Goal: Check status: Check status

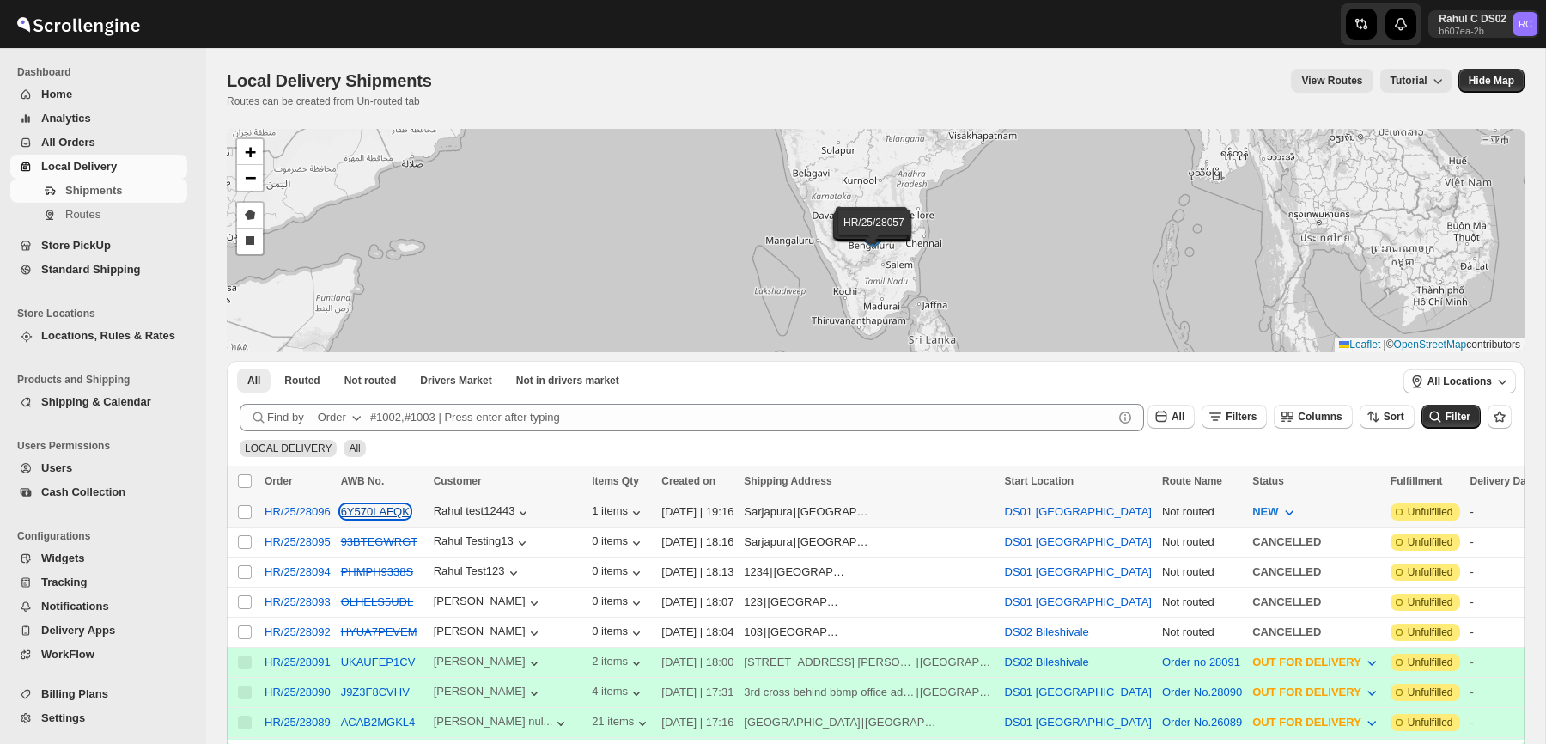
click at [405, 513] on button "6Y570LAFQK" at bounding box center [375, 511] width 69 height 13
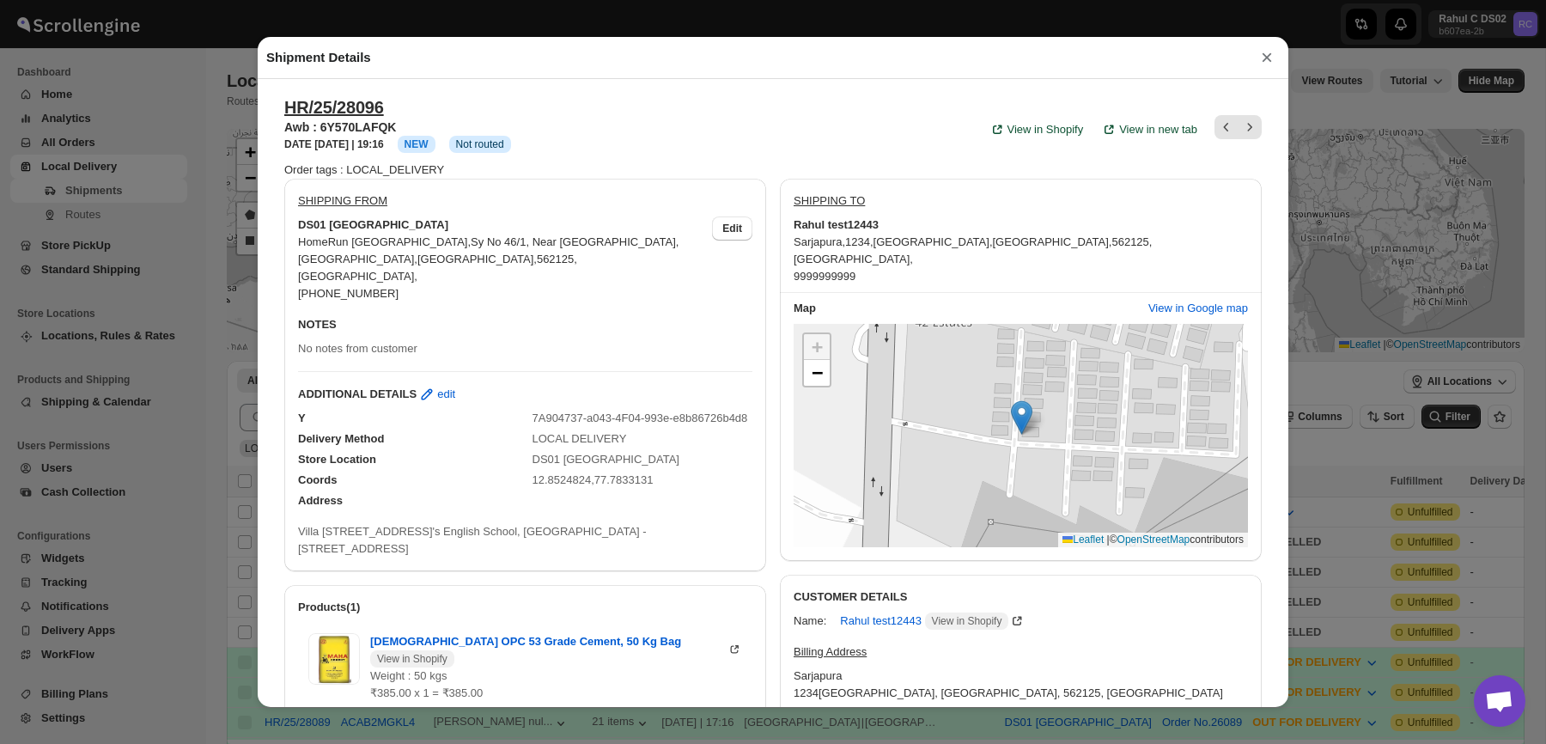
scroll to position [9, 0]
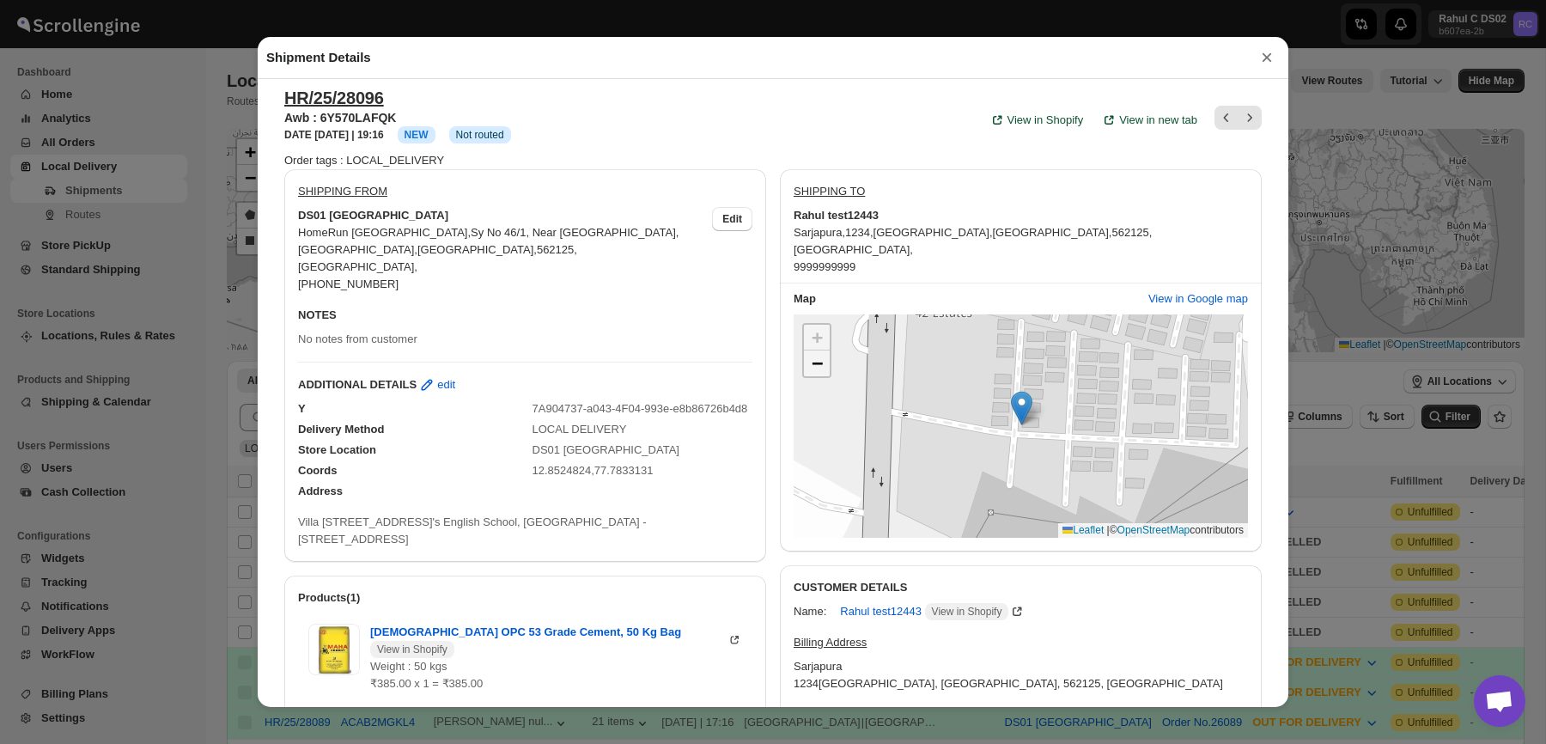
click at [818, 357] on span "−" at bounding box center [817, 362] width 11 height 21
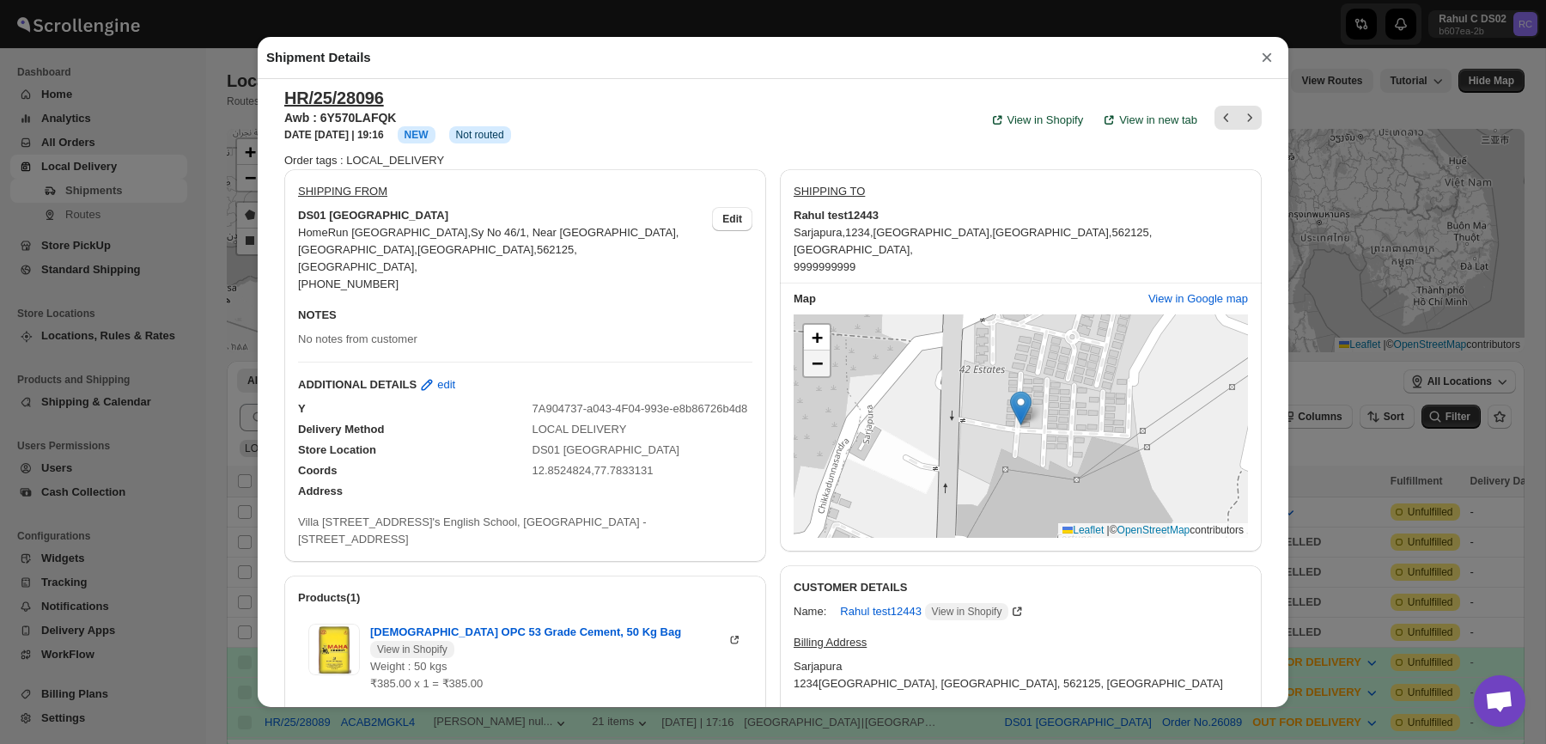
click at [818, 358] on span "−" at bounding box center [817, 362] width 11 height 21
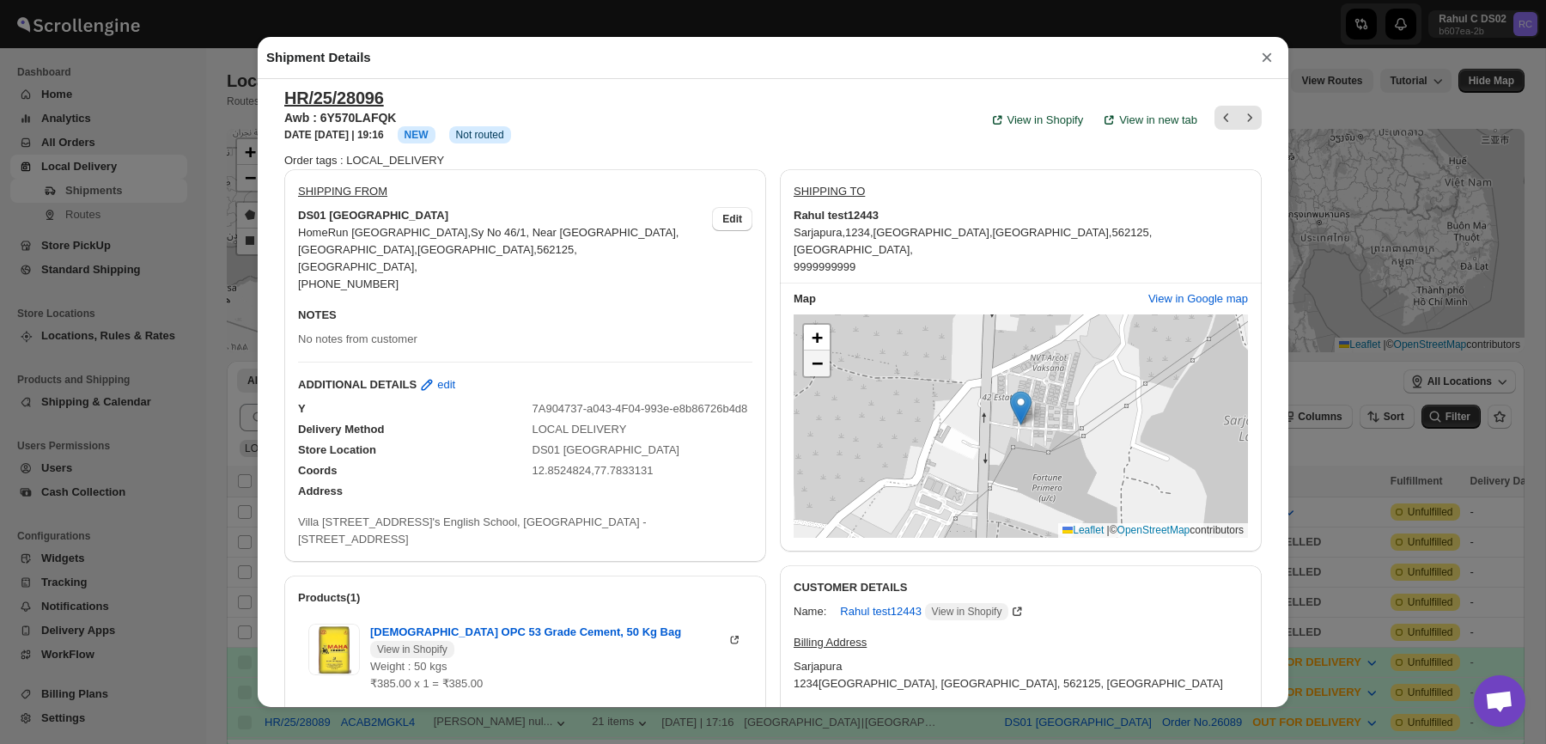
click at [818, 360] on span "−" at bounding box center [817, 362] width 11 height 21
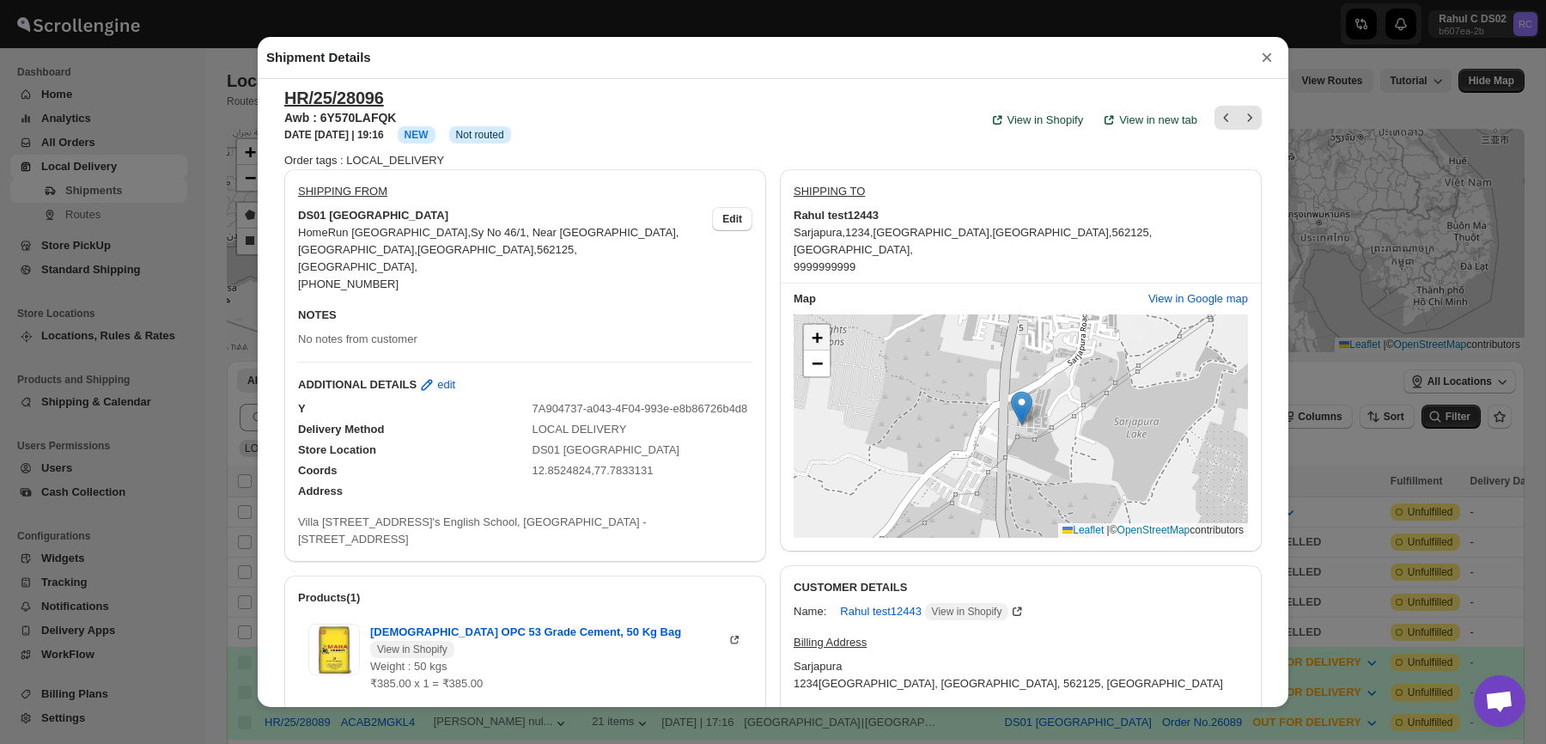
click at [816, 332] on span "+" at bounding box center [817, 336] width 11 height 21
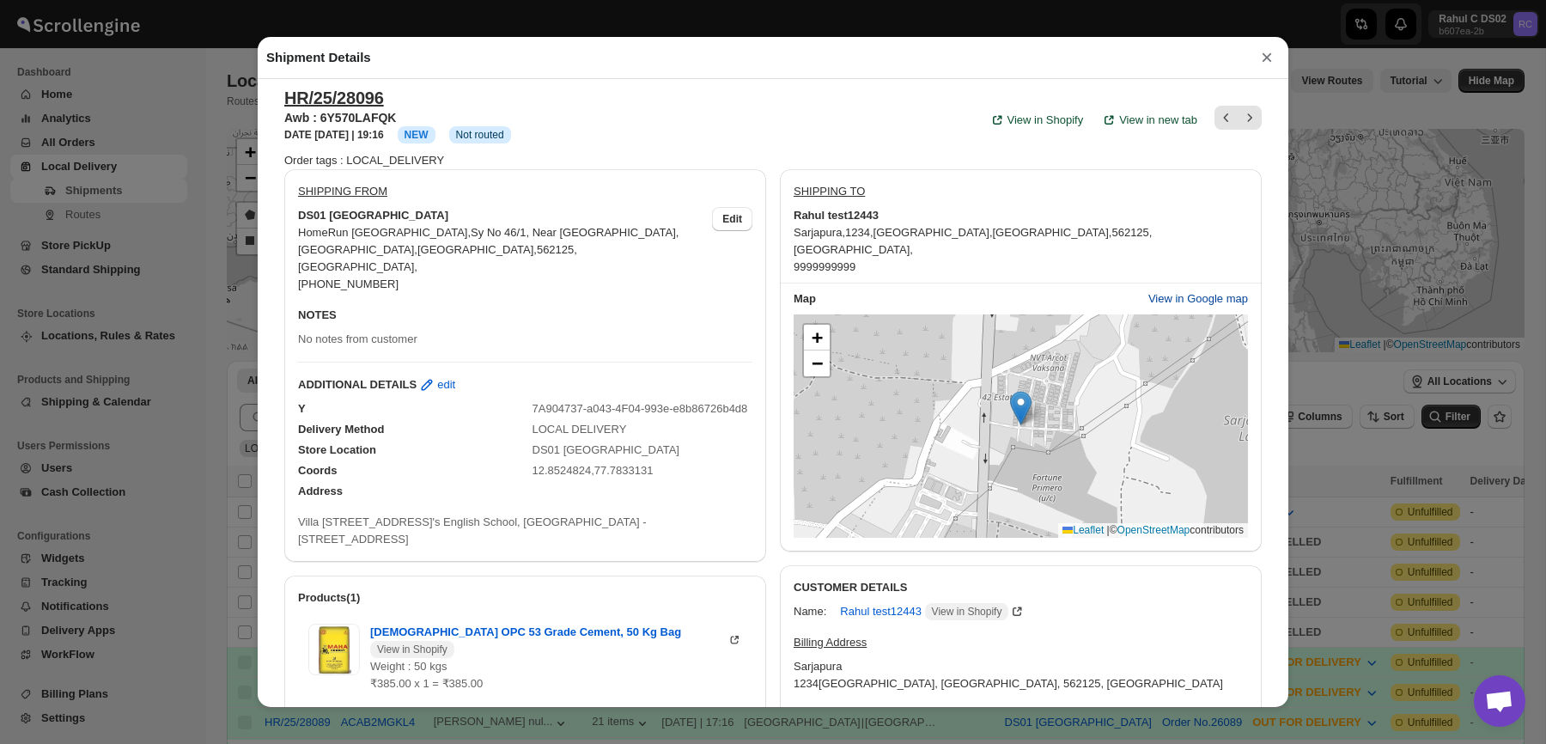
click at [1203, 294] on span "View in Google map" at bounding box center [1199, 298] width 100 height 17
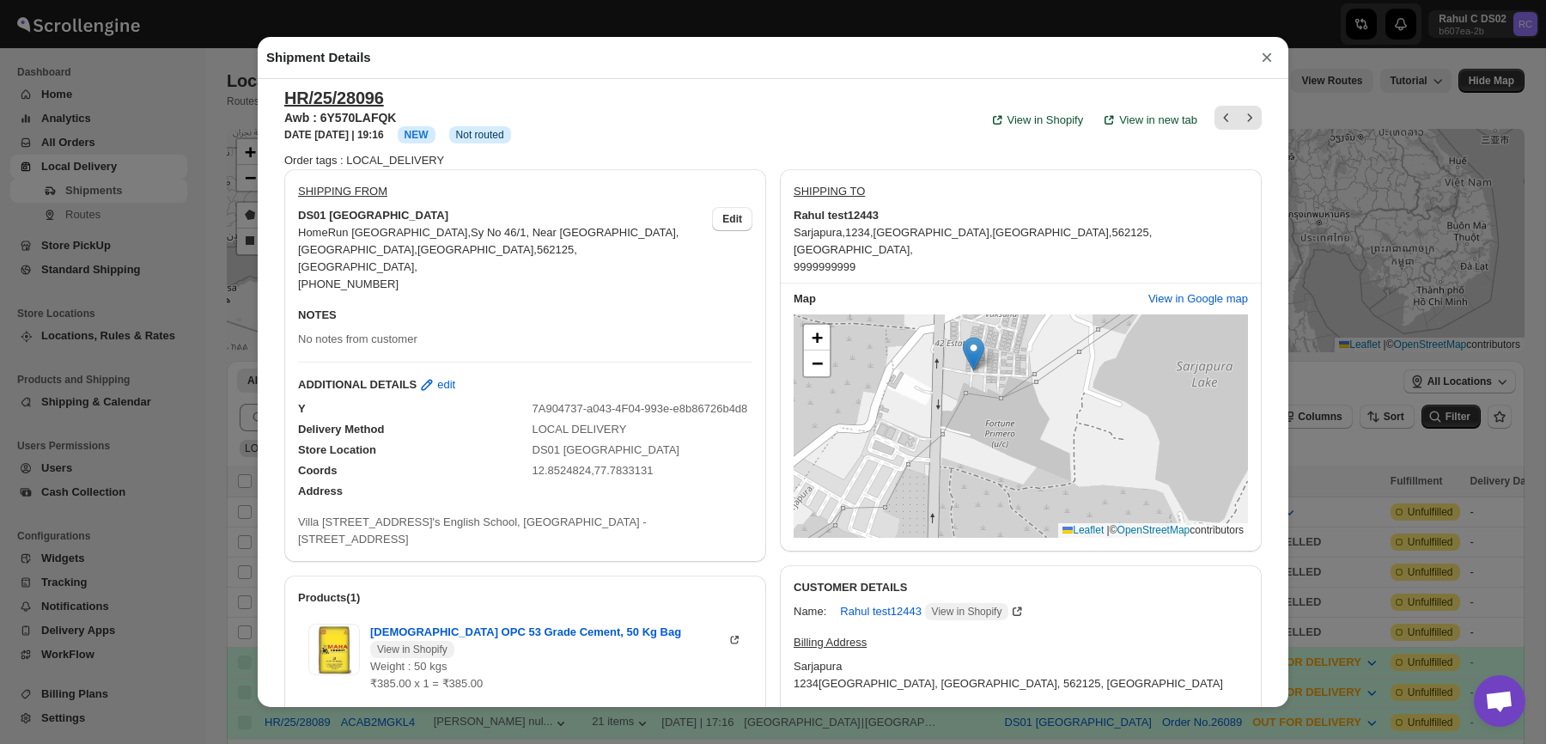
drag, startPoint x: 1027, startPoint y: 531, endPoint x: 979, endPoint y: 478, distance: 70.6
click at [979, 478] on div "+ − Leaflet | © OpenStreetMap contributors" at bounding box center [1021, 425] width 454 height 223
